Goal: Task Accomplishment & Management: Use online tool/utility

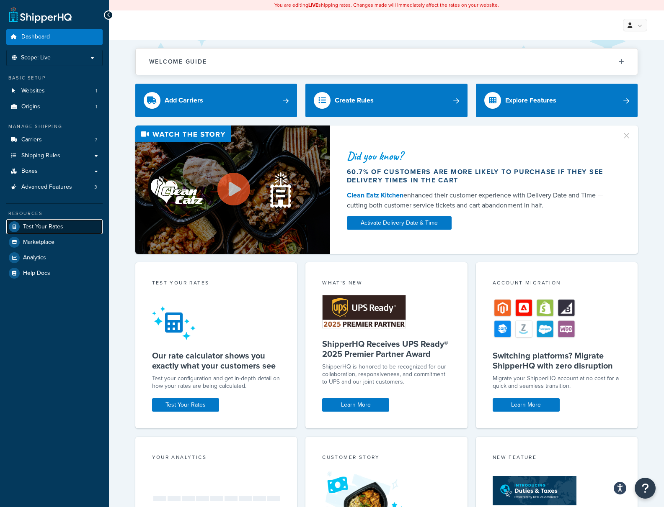
click at [49, 229] on span "Test Your Rates" at bounding box center [43, 227] width 40 height 7
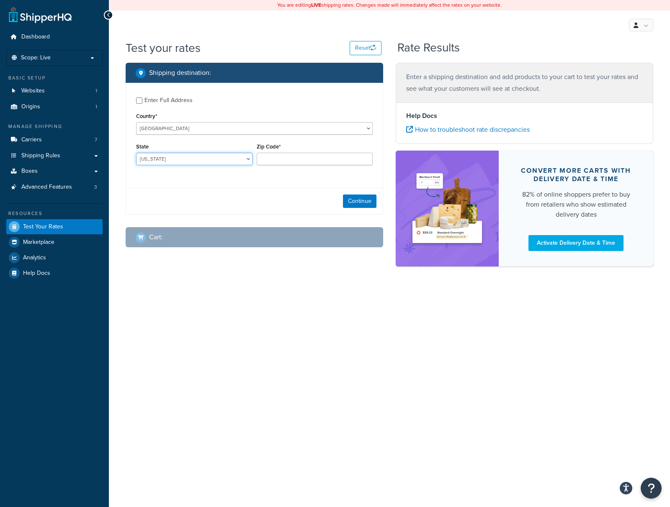
click at [192, 161] on select "Alabama Alaska American Samoa Arizona Arkansas Armed Forces Americas Armed Forc…" at bounding box center [194, 159] width 116 height 13
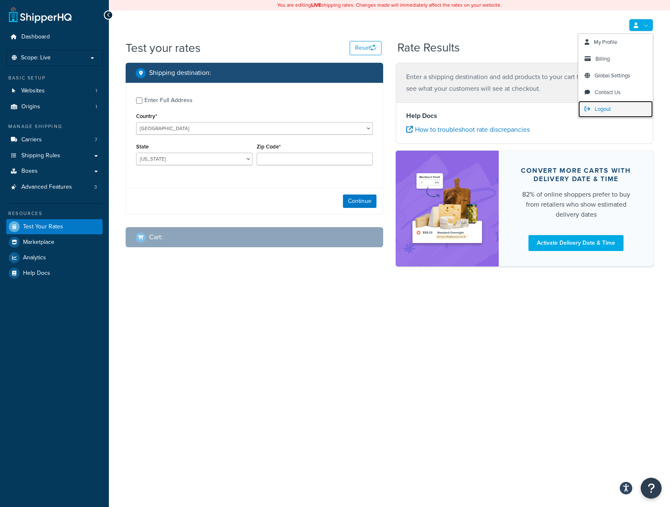
click at [597, 111] on span "Logout" at bounding box center [603, 109] width 16 height 8
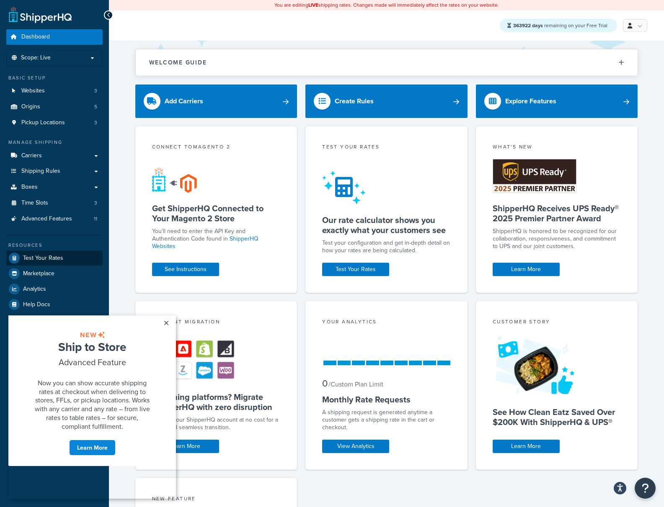
click at [55, 258] on span "Test Your Rates" at bounding box center [43, 258] width 40 height 7
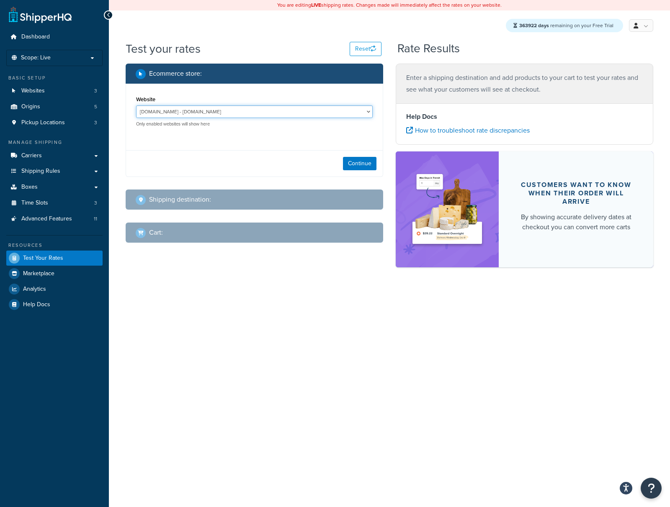
click at [252, 107] on select "oredemo.com - oredemo.com rachelchhay.com - rachelchhay.com test-rates.com - te…" at bounding box center [254, 112] width 237 height 13
select select "70f558396926fa8d6ee33b521e9b56dc"
click at [365, 161] on button "Continue" at bounding box center [359, 163] width 33 height 13
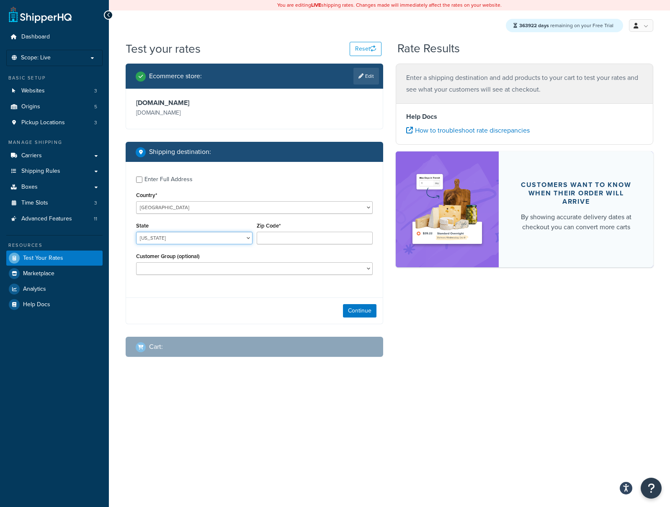
click at [180, 240] on select "Alabama Alaska American Samoa Arizona Arkansas Armed Forces Americas Armed Forc…" at bounding box center [194, 238] width 116 height 13
select select "TX"
click at [270, 238] on input "Zip Code*" at bounding box center [315, 238] width 116 height 13
type input "78702"
click at [358, 318] on div "Continue" at bounding box center [254, 311] width 257 height 26
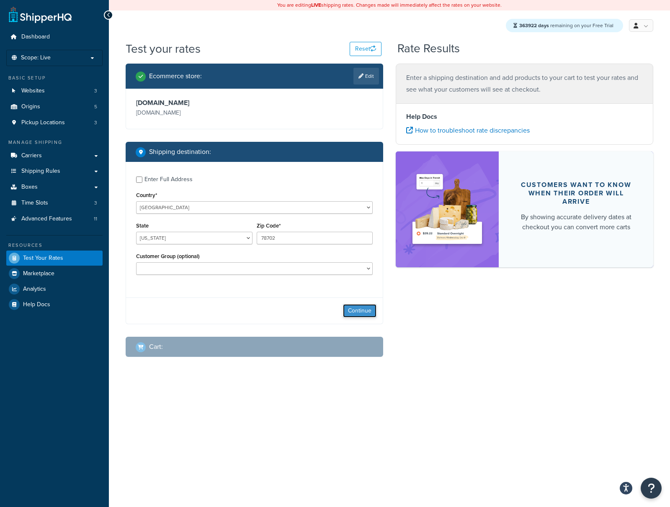
click at [355, 312] on button "Continue" at bounding box center [359, 310] width 33 height 13
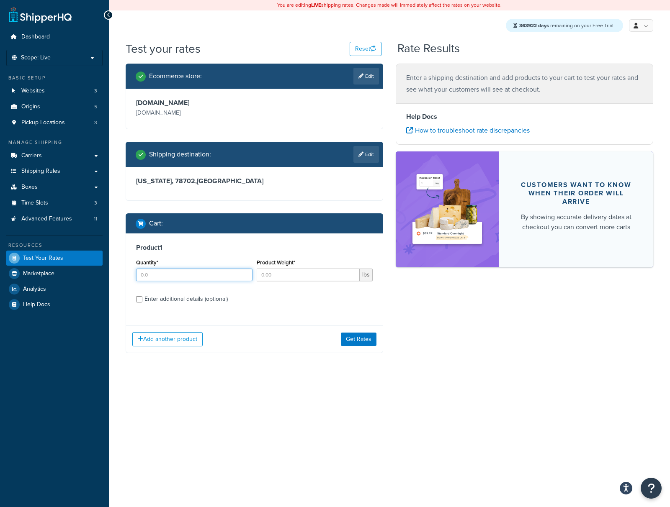
click at [188, 273] on input "Quantity*" at bounding box center [194, 275] width 116 height 13
type input "10"
click at [376, 344] on button "Get Rates" at bounding box center [359, 339] width 36 height 13
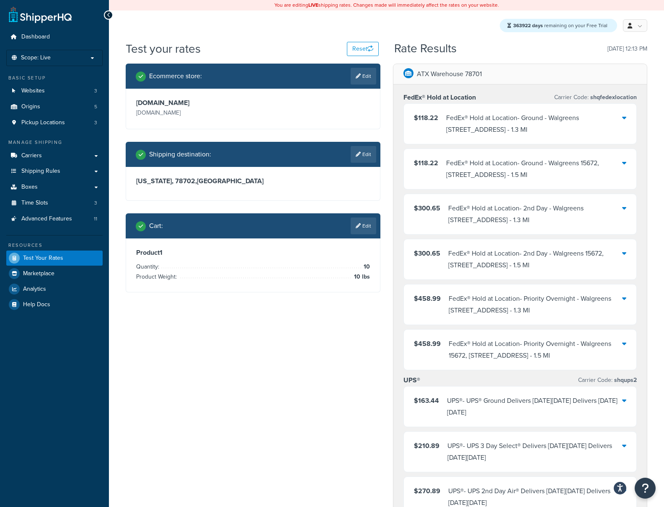
click at [314, 404] on div "Ecommerce store : Edit rachelchhay.com rachelchhay.com Shipping destination : E…" at bounding box center [386, 453] width 534 height 778
click at [600, 113] on span "Logout" at bounding box center [596, 110] width 16 height 8
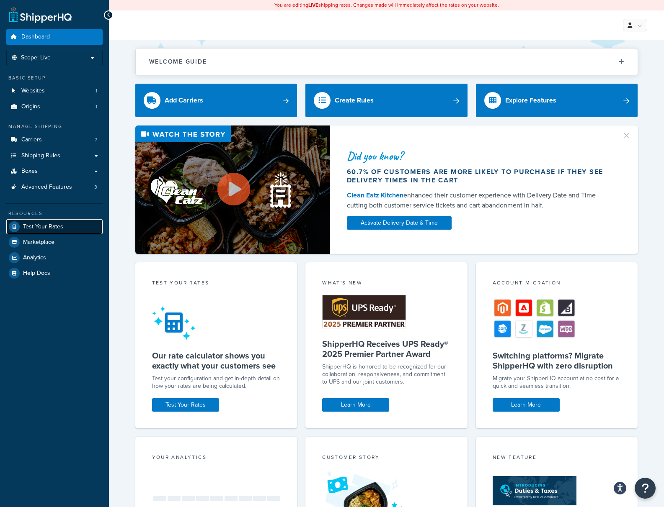
click at [33, 224] on span "Test Your Rates" at bounding box center [43, 227] width 40 height 7
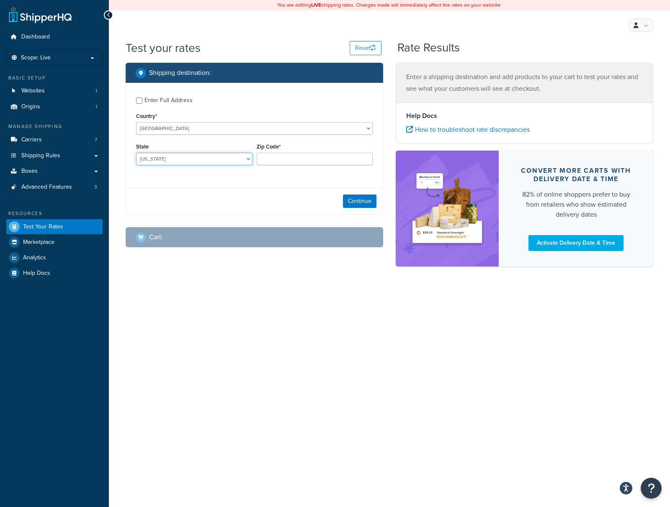
click at [182, 157] on select "Alabama Alaska American Samoa Arizona Arkansas Armed Forces Americas Armed Forc…" at bounding box center [194, 159] width 116 height 13
select select "TX"
type input "78702"
click at [358, 201] on button "Continue" at bounding box center [359, 201] width 33 height 13
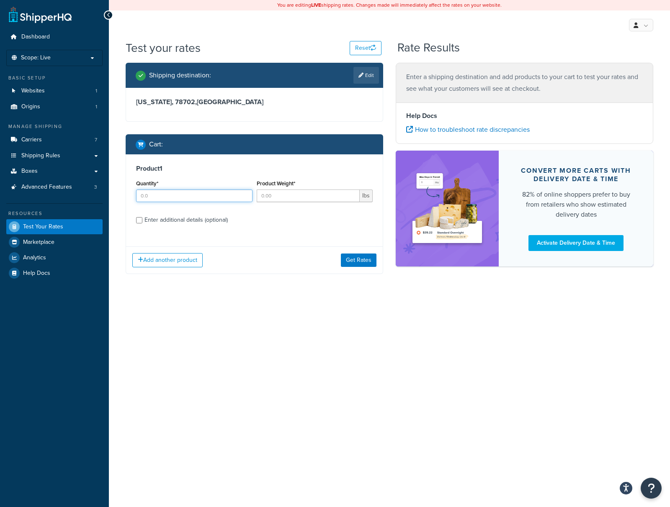
click at [206, 200] on input "Quantity*" at bounding box center [194, 196] width 116 height 13
type input "10"
click at [364, 258] on button "Get Rates" at bounding box center [359, 260] width 36 height 13
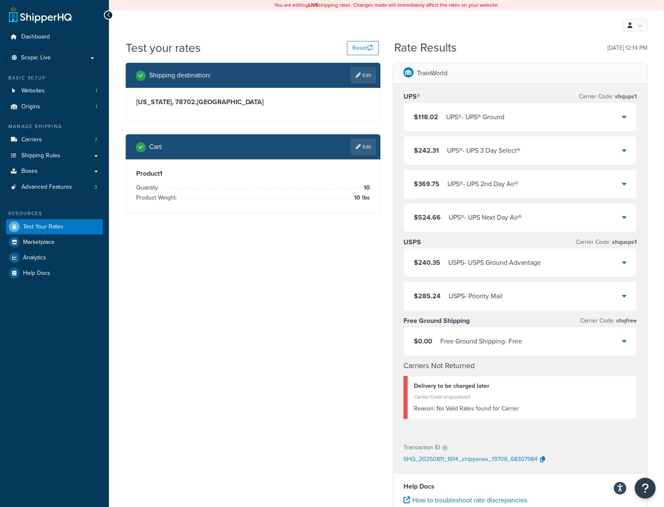
click at [243, 404] on div "Shipping destination : Edit Texas, 78702 , United States Cart : Edit Product 1 …" at bounding box center [386, 360] width 534 height 595
click at [266, 442] on div "Shipping destination : Edit Texas, 78702 , United States Cart : Edit Product 1 …" at bounding box center [386, 360] width 534 height 595
click at [359, 75] on icon at bounding box center [357, 75] width 5 height 5
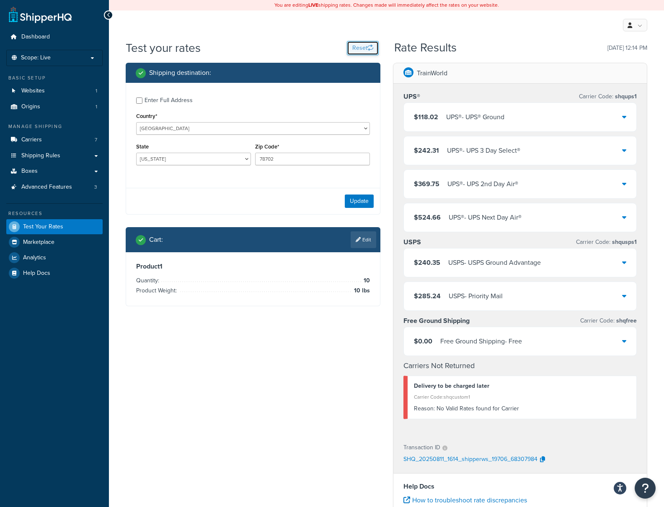
click at [363, 50] on button "Reset" at bounding box center [363, 48] width 32 height 14
select select "AL"
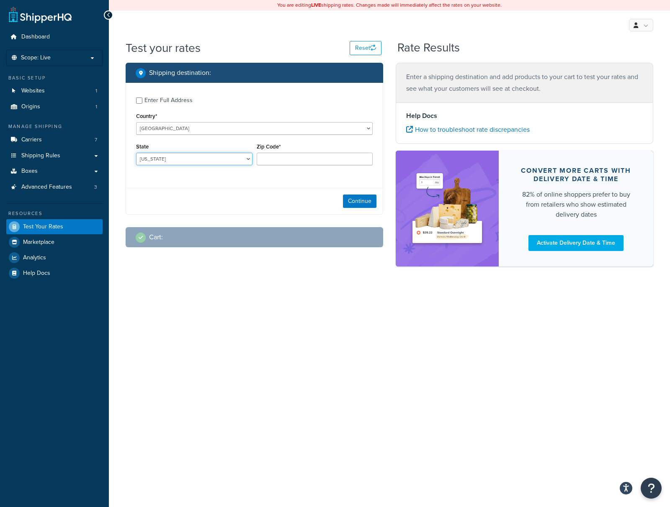
click at [231, 162] on select "Alabama Alaska American Samoa Arizona Arkansas Armed Forces Americas Armed Forc…" at bounding box center [194, 159] width 116 height 13
select select "TX"
click at [279, 157] on input "Zip Code*" at bounding box center [315, 159] width 116 height 13
type input "78703"
click at [370, 200] on button "Continue" at bounding box center [359, 201] width 33 height 13
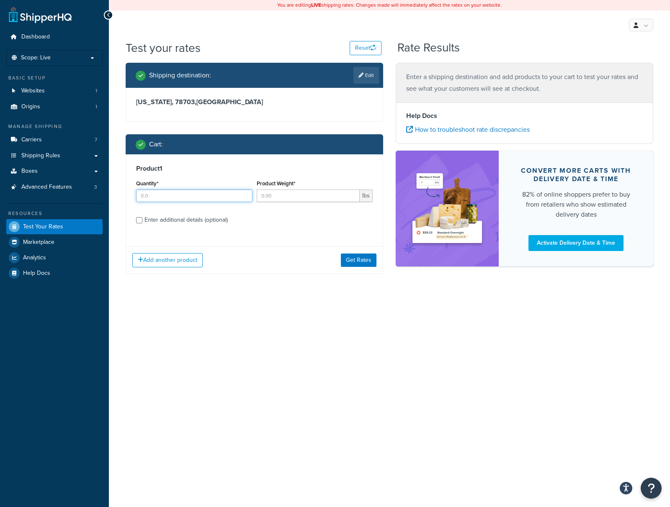
click at [203, 196] on input "Quantity*" at bounding box center [194, 196] width 116 height 13
type input "10"
click at [343, 257] on button "Get Rates" at bounding box center [359, 260] width 36 height 13
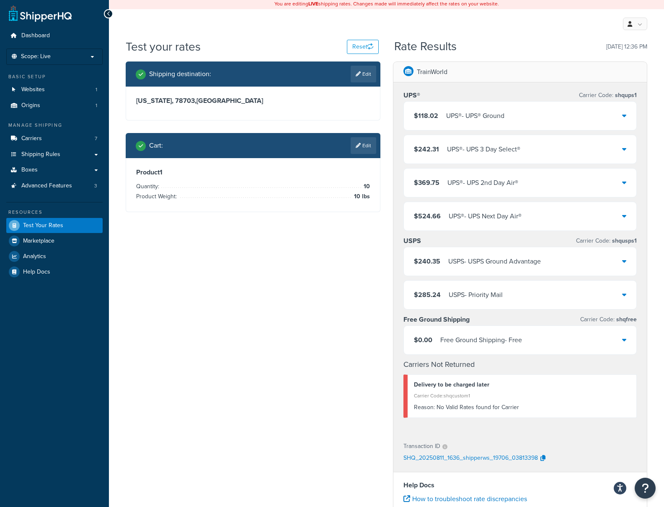
scroll to position [65, 0]
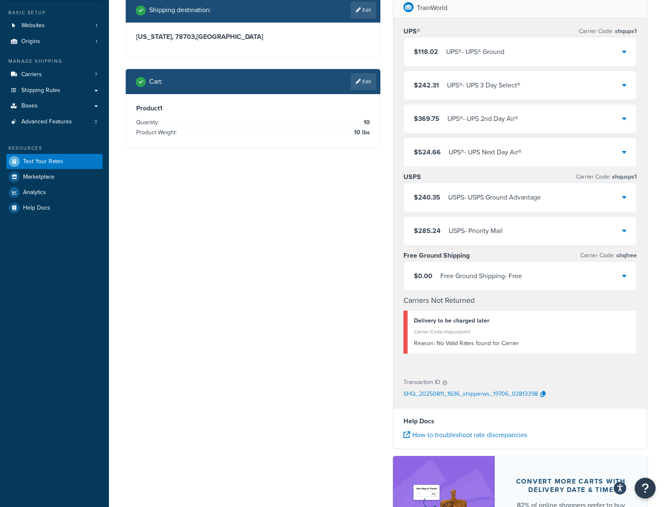
click at [521, 396] on p "SHQ_20250811_1636_shipperws_19706_03813398" at bounding box center [470, 395] width 134 height 13
click at [284, 208] on div "Shipping destination : Edit Texas, 78703 , United States Cart : Edit Product 1 …" at bounding box center [386, 294] width 534 height 595
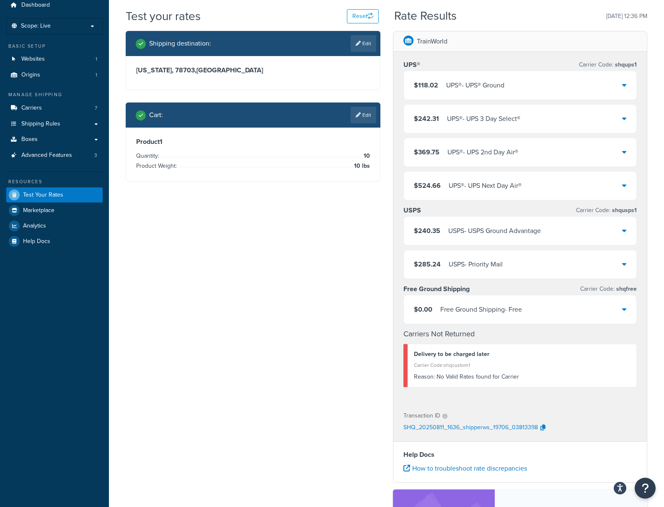
scroll to position [0, 0]
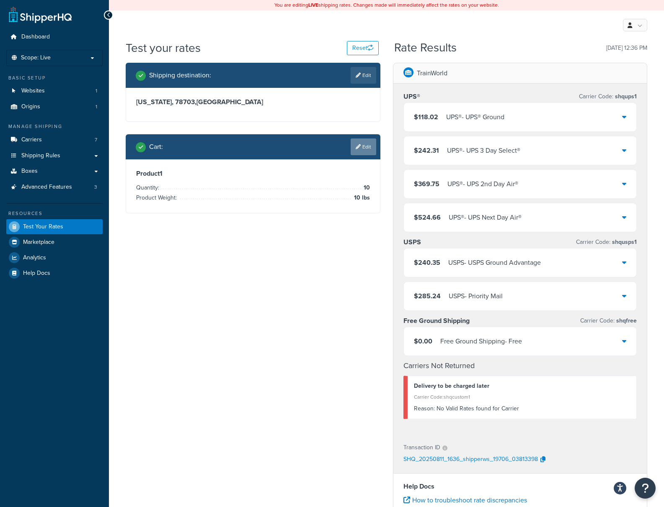
click at [355, 148] on icon at bounding box center [357, 146] width 5 height 5
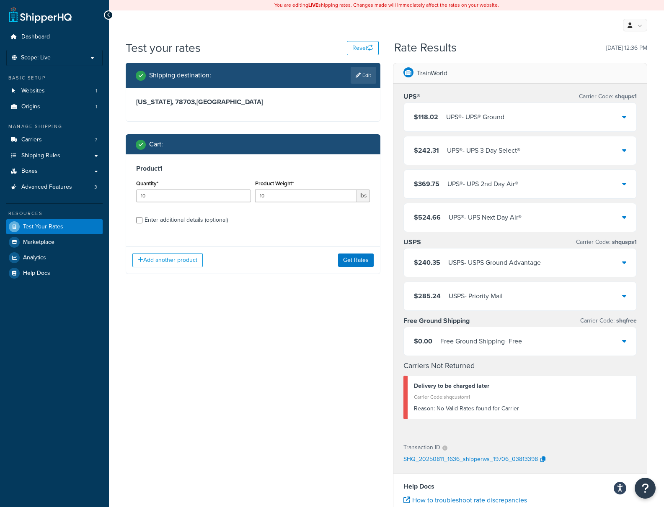
click at [174, 220] on div "Enter additional details (optional)" at bounding box center [185, 220] width 83 height 12
click at [142, 220] on input "Enter additional details (optional)" at bounding box center [139, 220] width 6 height 6
checkbox input "true"
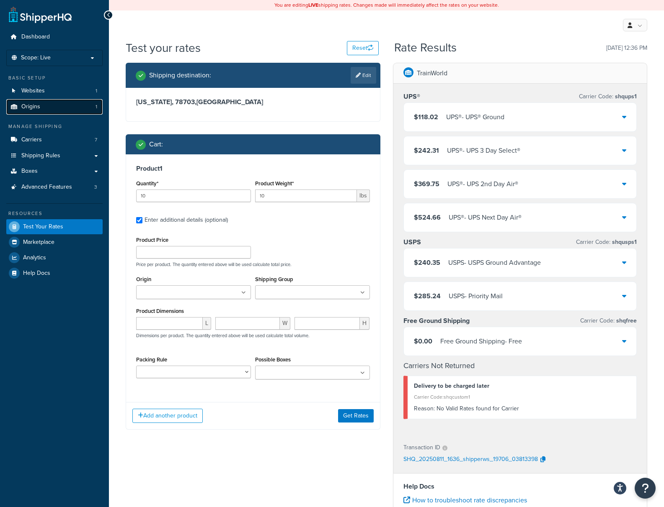
click at [25, 108] on span "Origins" at bounding box center [30, 106] width 19 height 7
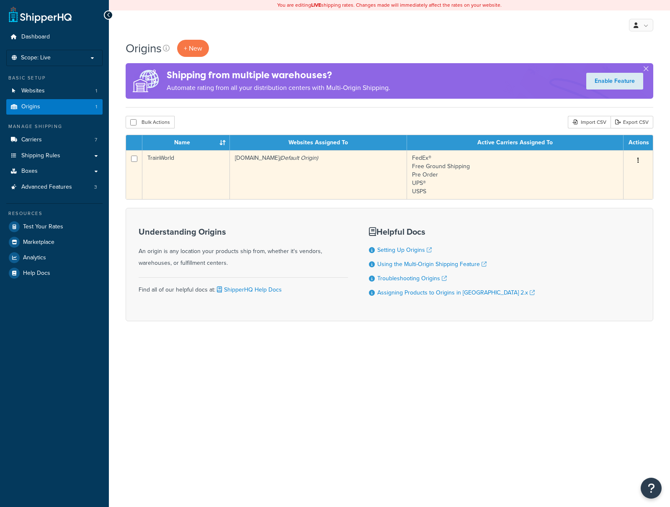
click at [214, 183] on td "TrainWorld" at bounding box center [186, 174] width 88 height 49
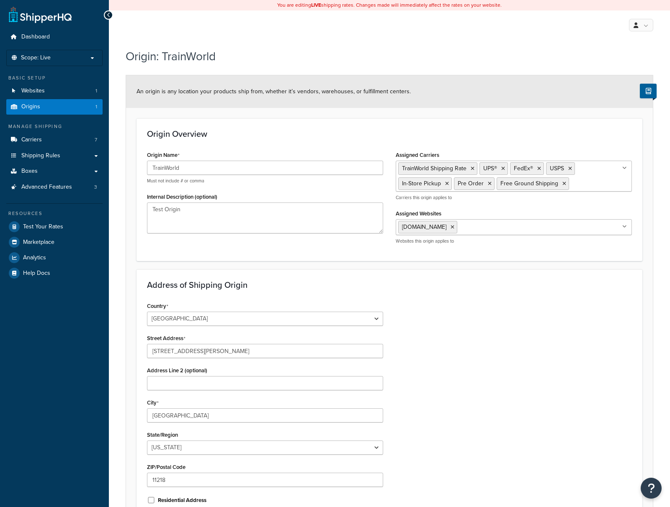
select select "32"
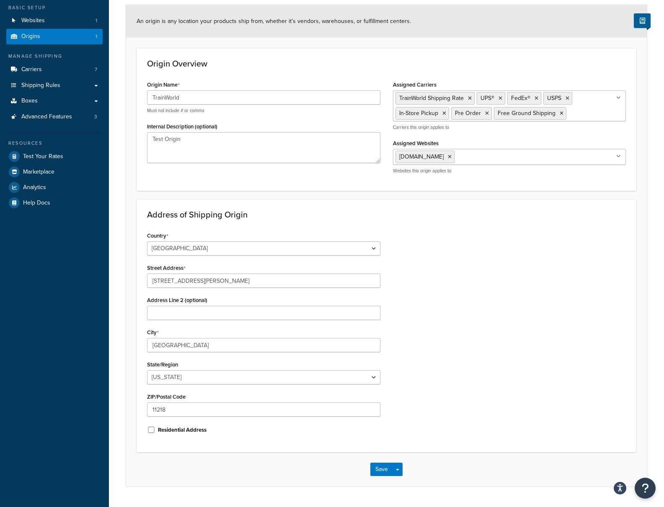
scroll to position [76, 0]
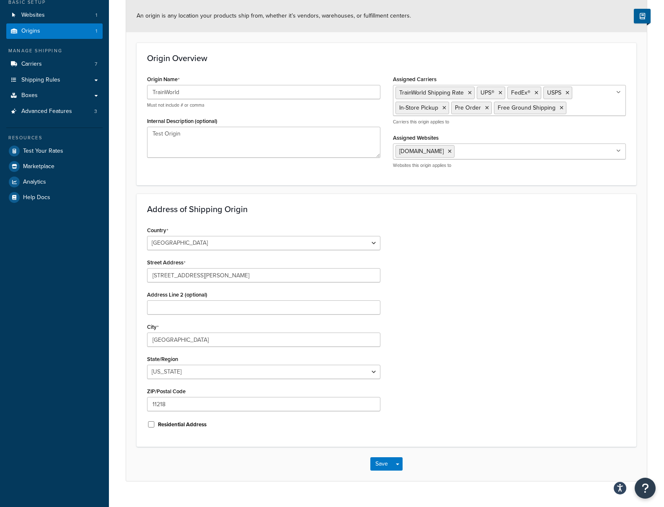
click at [169, 426] on label "Residential Address" at bounding box center [182, 425] width 49 height 8
click at [155, 426] on input "Residential Address" at bounding box center [151, 425] width 8 height 6
click at [169, 426] on label "Residential Address" at bounding box center [182, 425] width 49 height 8
click at [155, 426] on input "Residential Address" at bounding box center [151, 425] width 8 height 6
checkbox input "false"
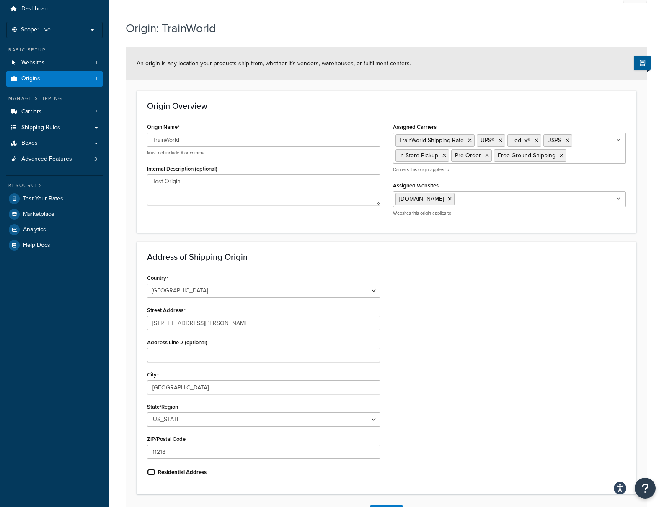
scroll to position [0, 0]
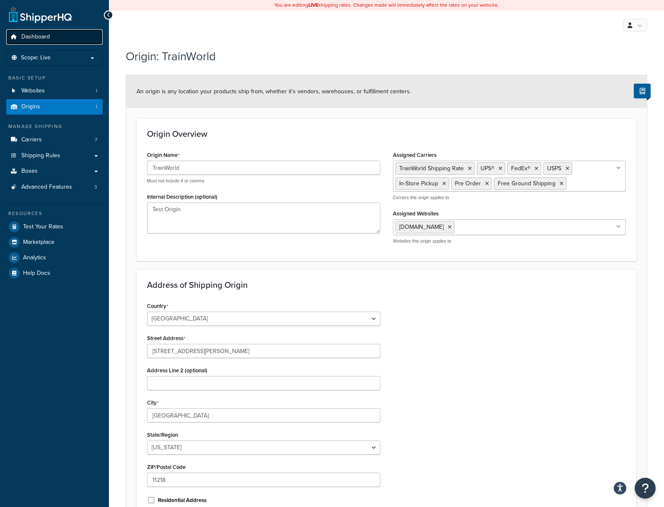
click at [59, 40] on link "Dashboard" at bounding box center [54, 36] width 96 height 15
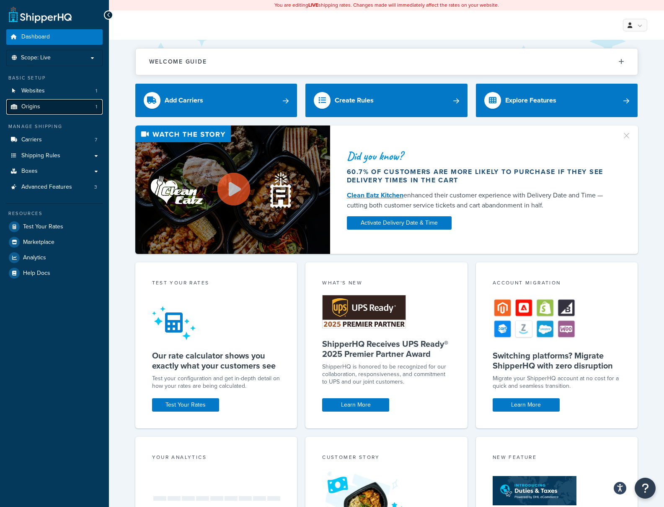
click at [41, 106] on link "Origins 1" at bounding box center [54, 106] width 96 height 15
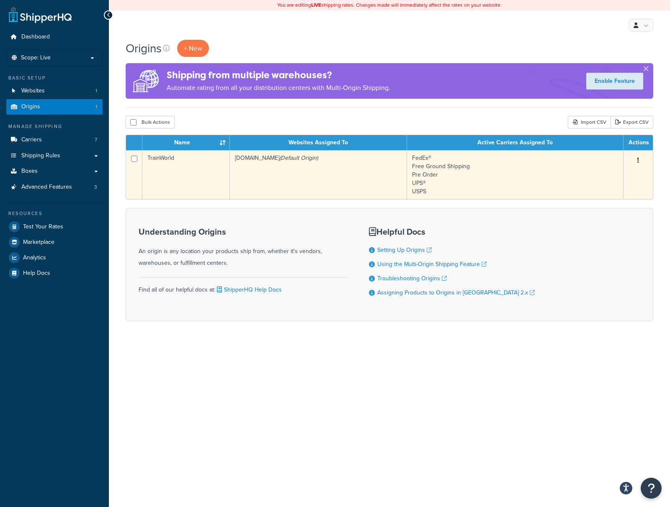
click at [212, 183] on td "TrainWorld" at bounding box center [186, 174] width 88 height 49
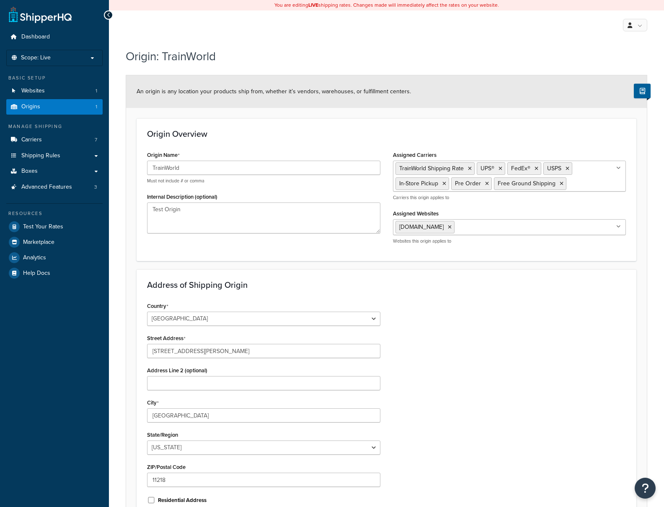
select select "32"
click at [50, 160] on span "Shipping Rules" at bounding box center [40, 155] width 39 height 7
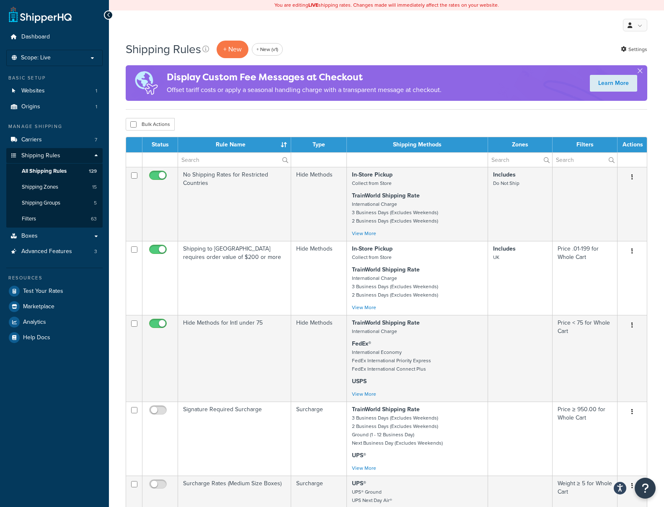
click at [653, 244] on div "Shipping Rules + New + New (v1) Settings Display Custom Fee Messages at Checkou…" at bounding box center [386, 463] width 555 height 847
click at [652, 233] on div "Shipping Rules + New + New (v1) Settings Display Custom Fee Messages at Checkou…" at bounding box center [386, 463] width 555 height 847
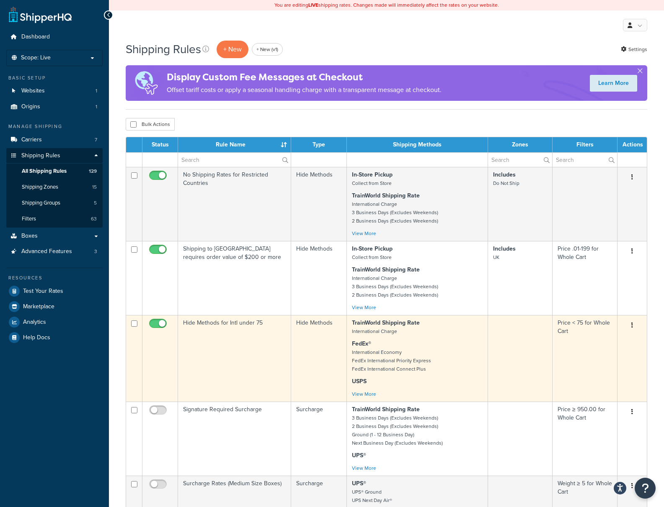
scroll to position [139, 0]
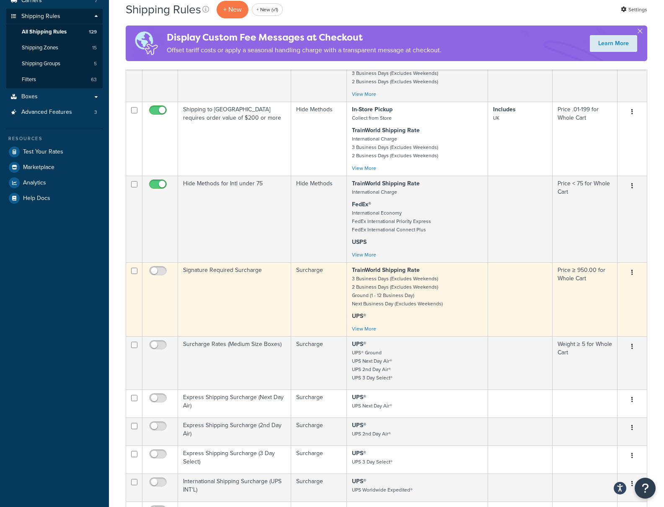
click at [260, 316] on td "Signature Required Surcharge" at bounding box center [234, 300] width 113 height 74
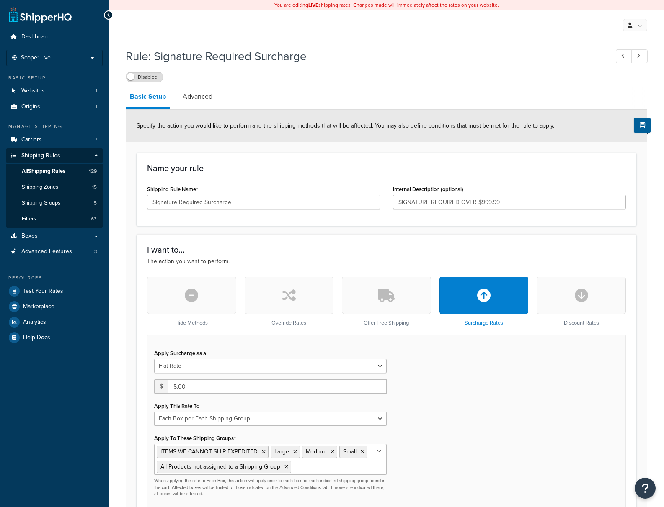
select select "BOX"
